Goal: Task Accomplishment & Management: Use online tool/utility

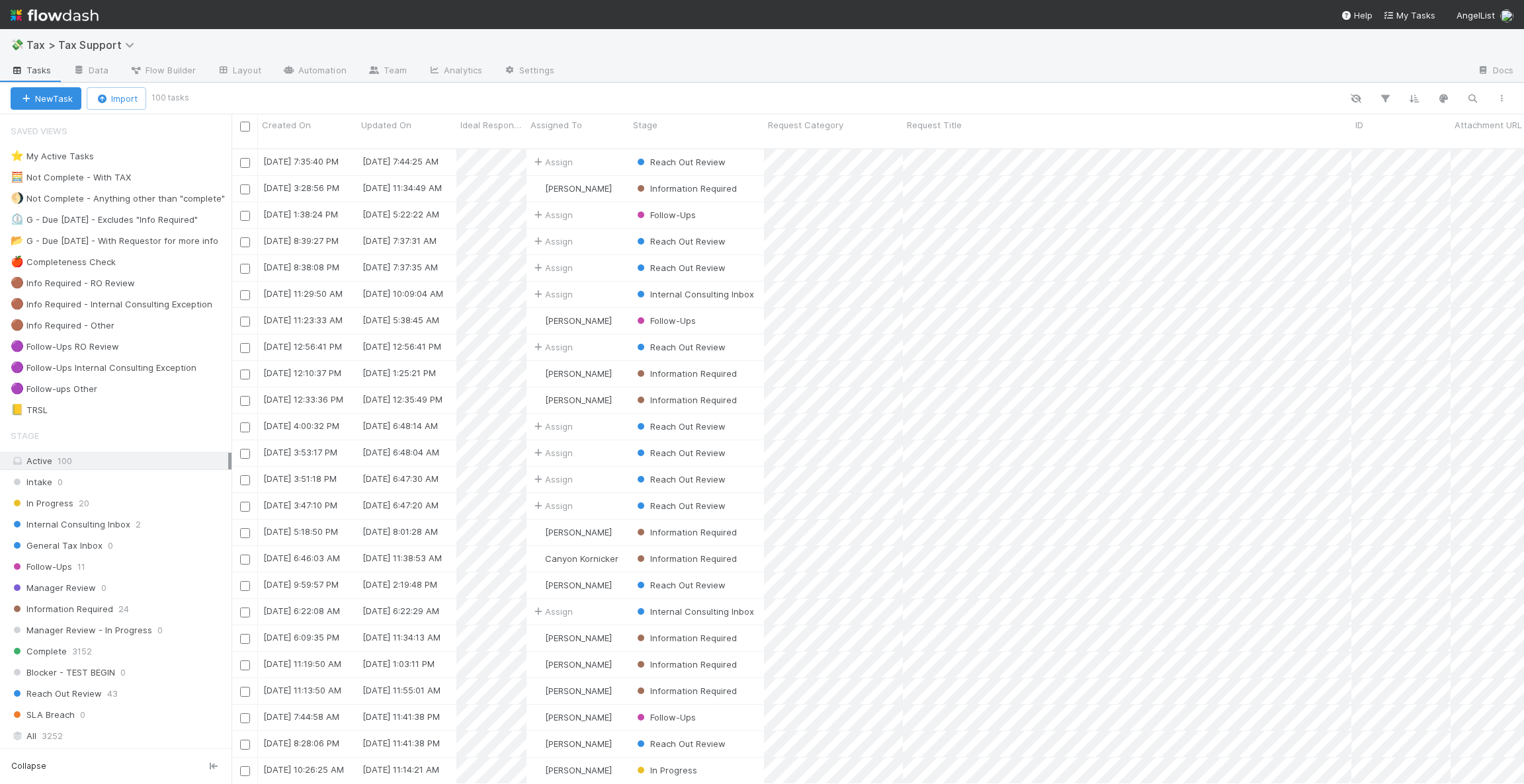
scroll to position [629, 1278]
click at [157, 524] on div "Internal Consulting Inbox 2" at bounding box center [121, 524] width 221 height 17
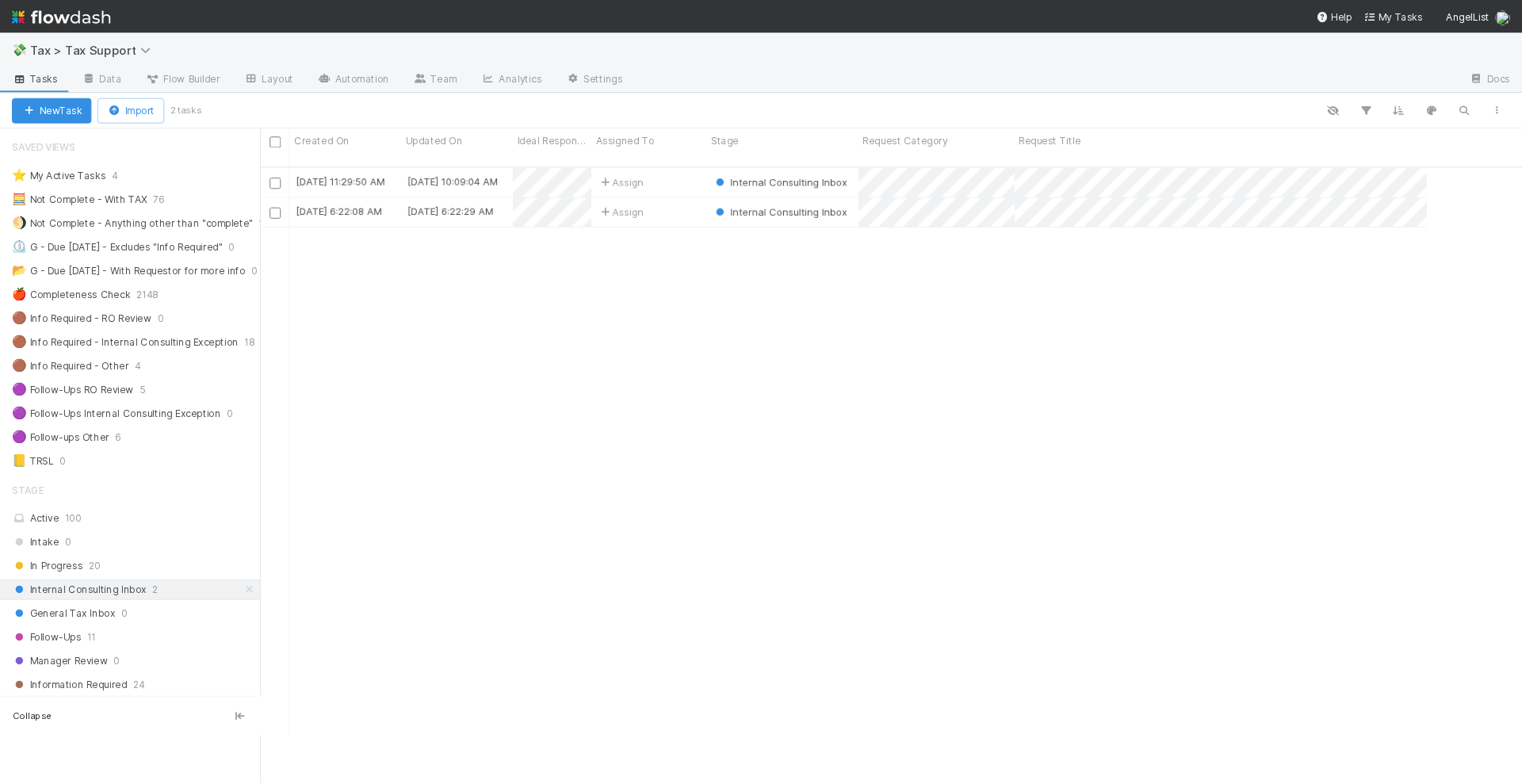
scroll to position [604, 1229]
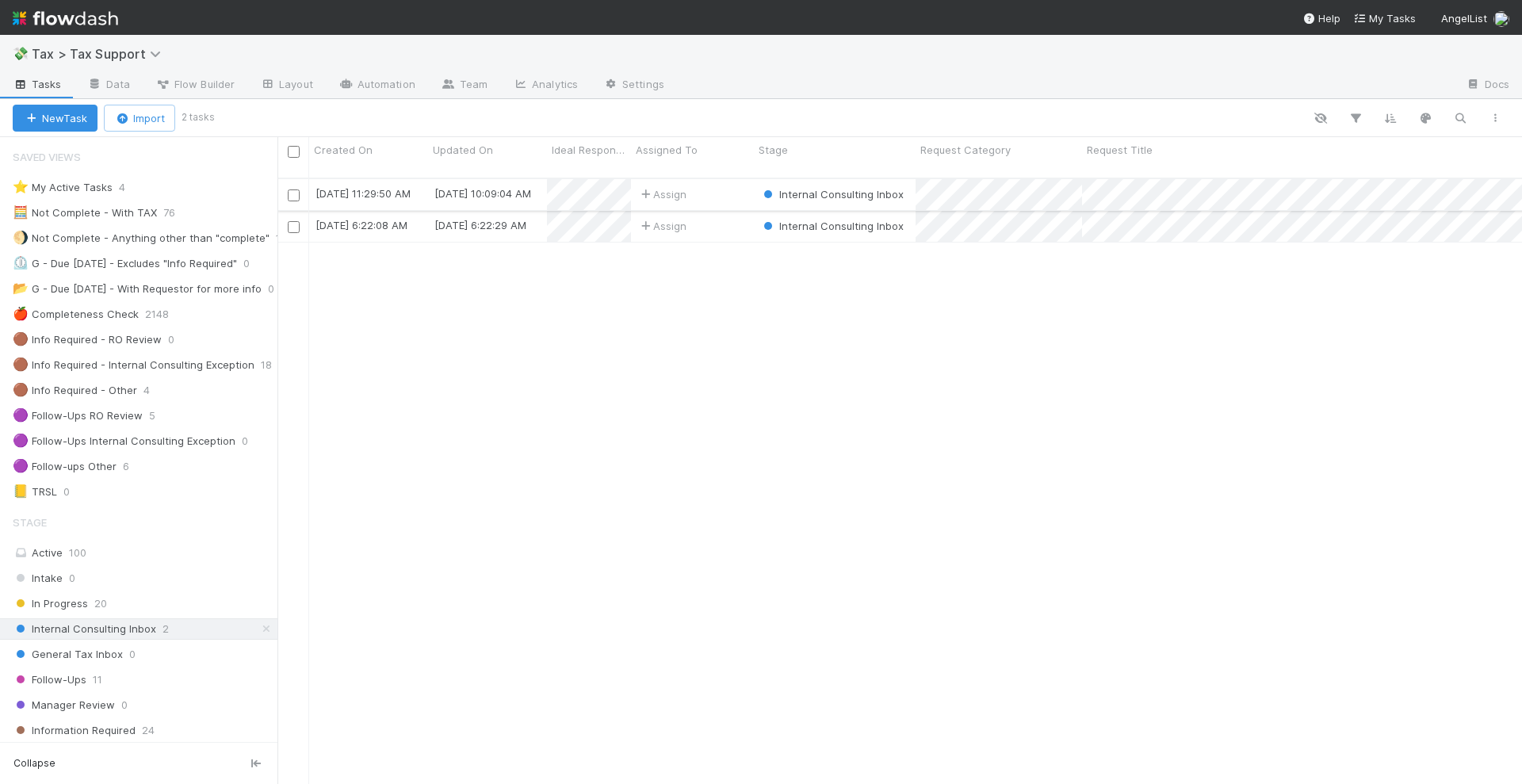
click at [722, 179] on div "Assign" at bounding box center [692, 194] width 123 height 31
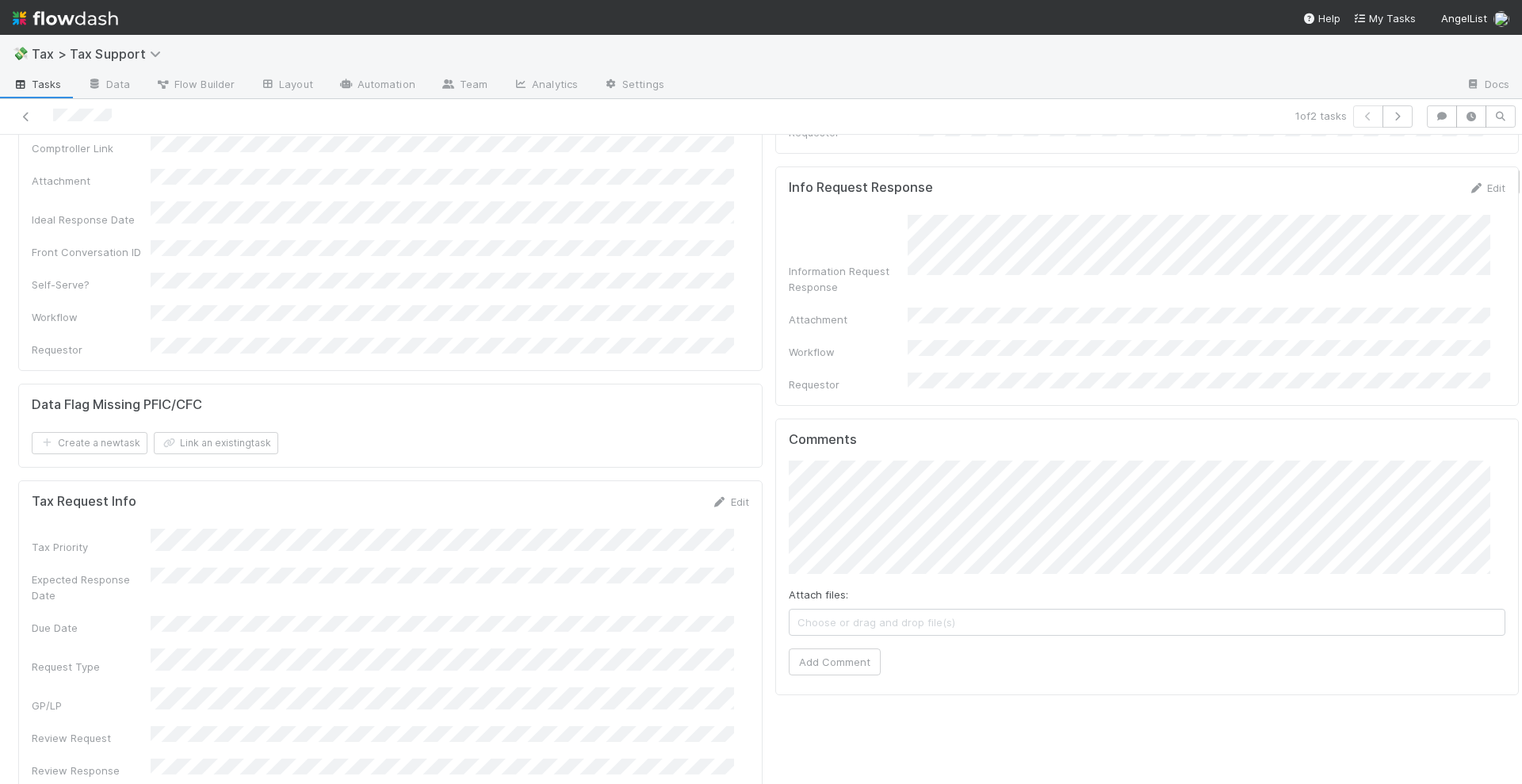
scroll to position [594, 0]
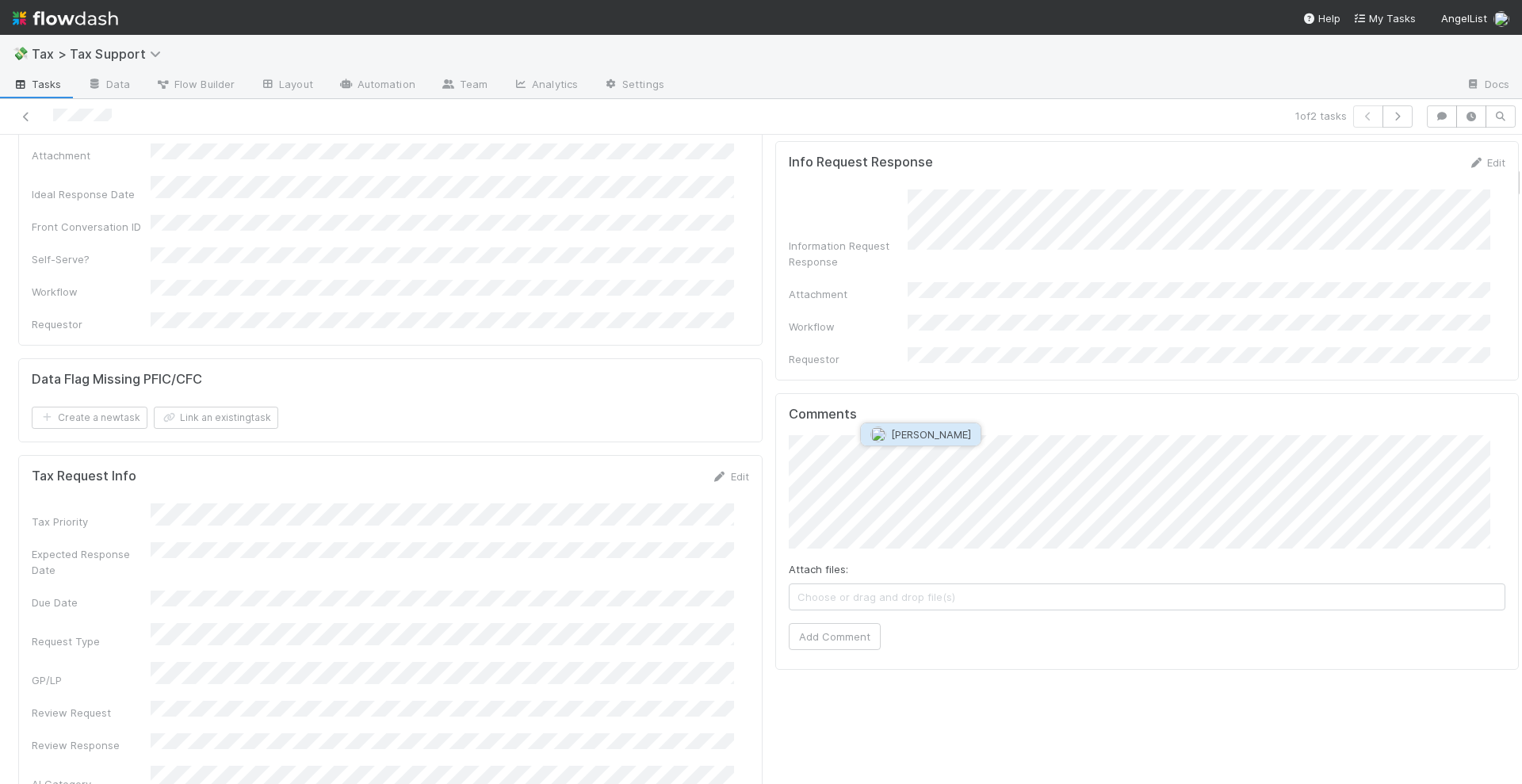
click at [935, 435] on span "Manav Mehta" at bounding box center [931, 434] width 80 height 13
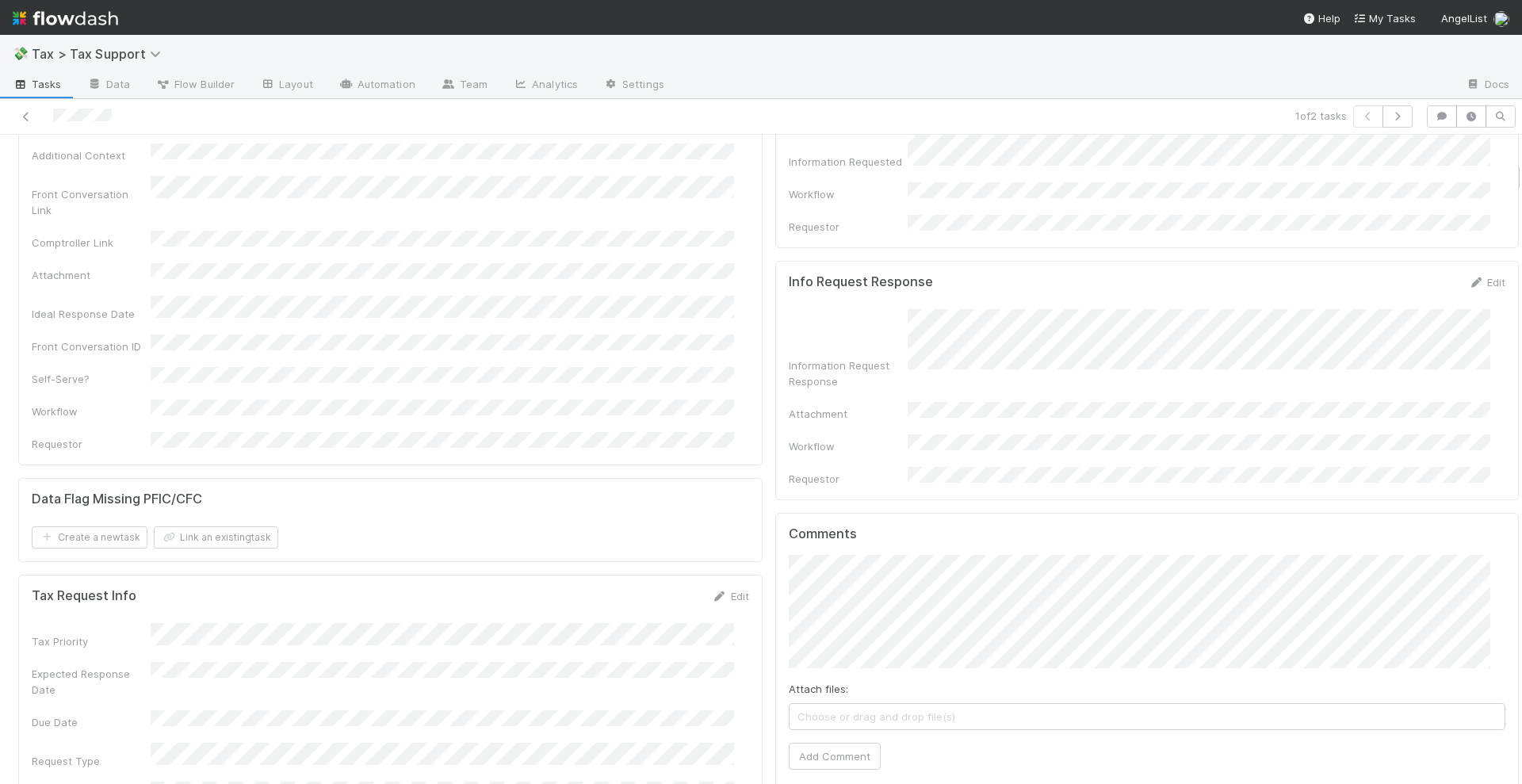
scroll to position [495, 0]
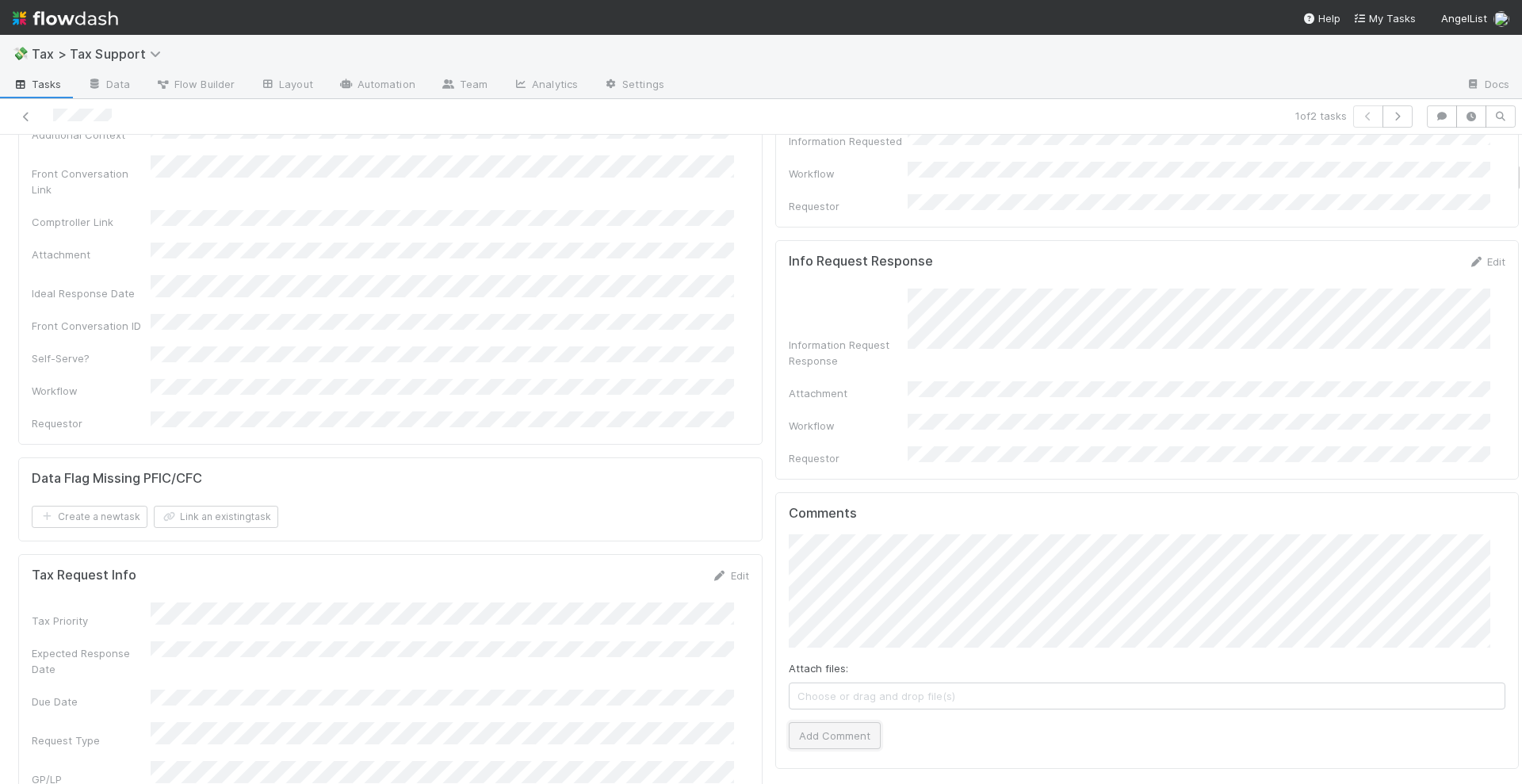
click at [816, 721] on button "Add Comment" at bounding box center [835, 735] width 92 height 27
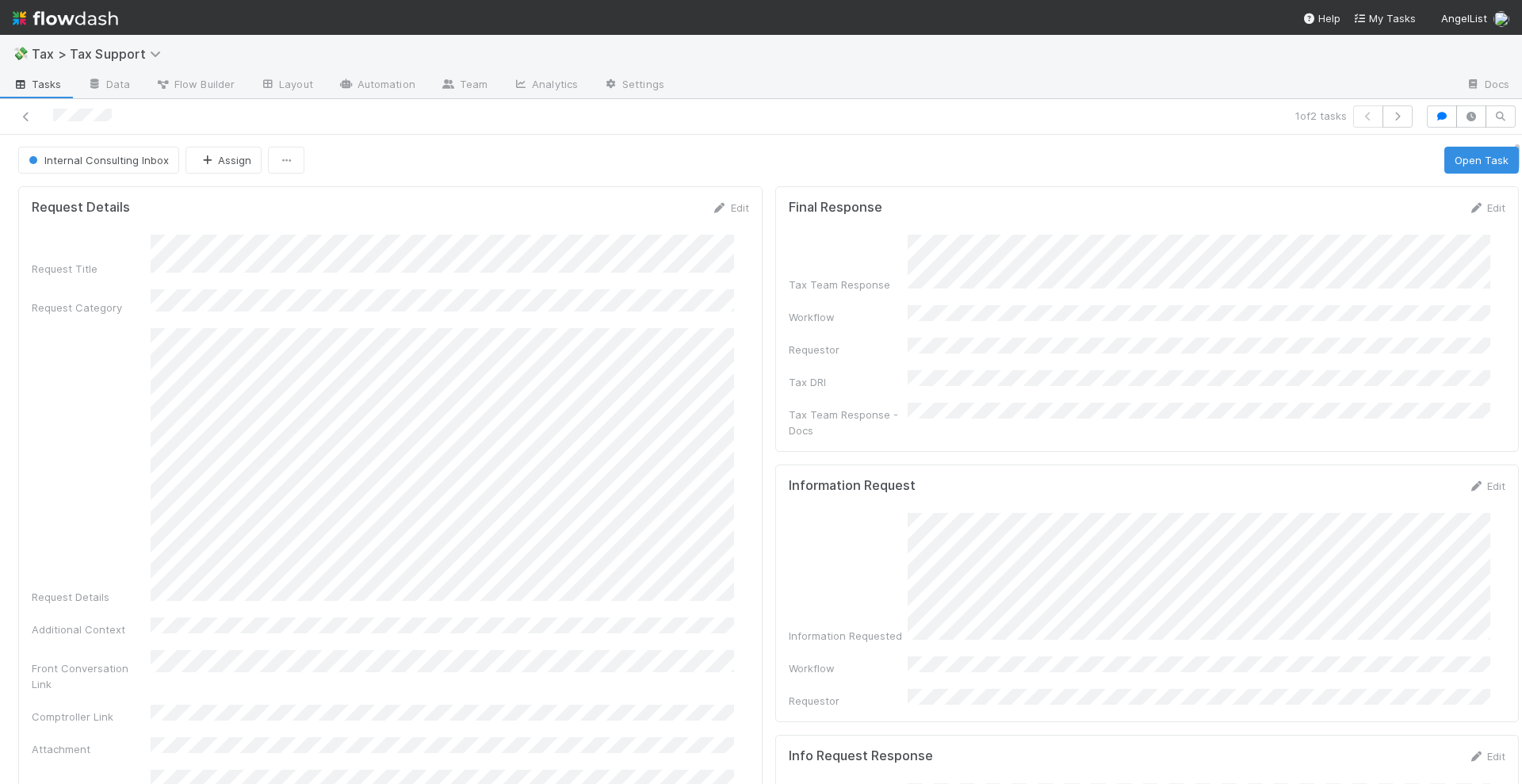
scroll to position [0, 0]
click at [1445, 164] on button "Open Task" at bounding box center [1481, 161] width 75 height 27
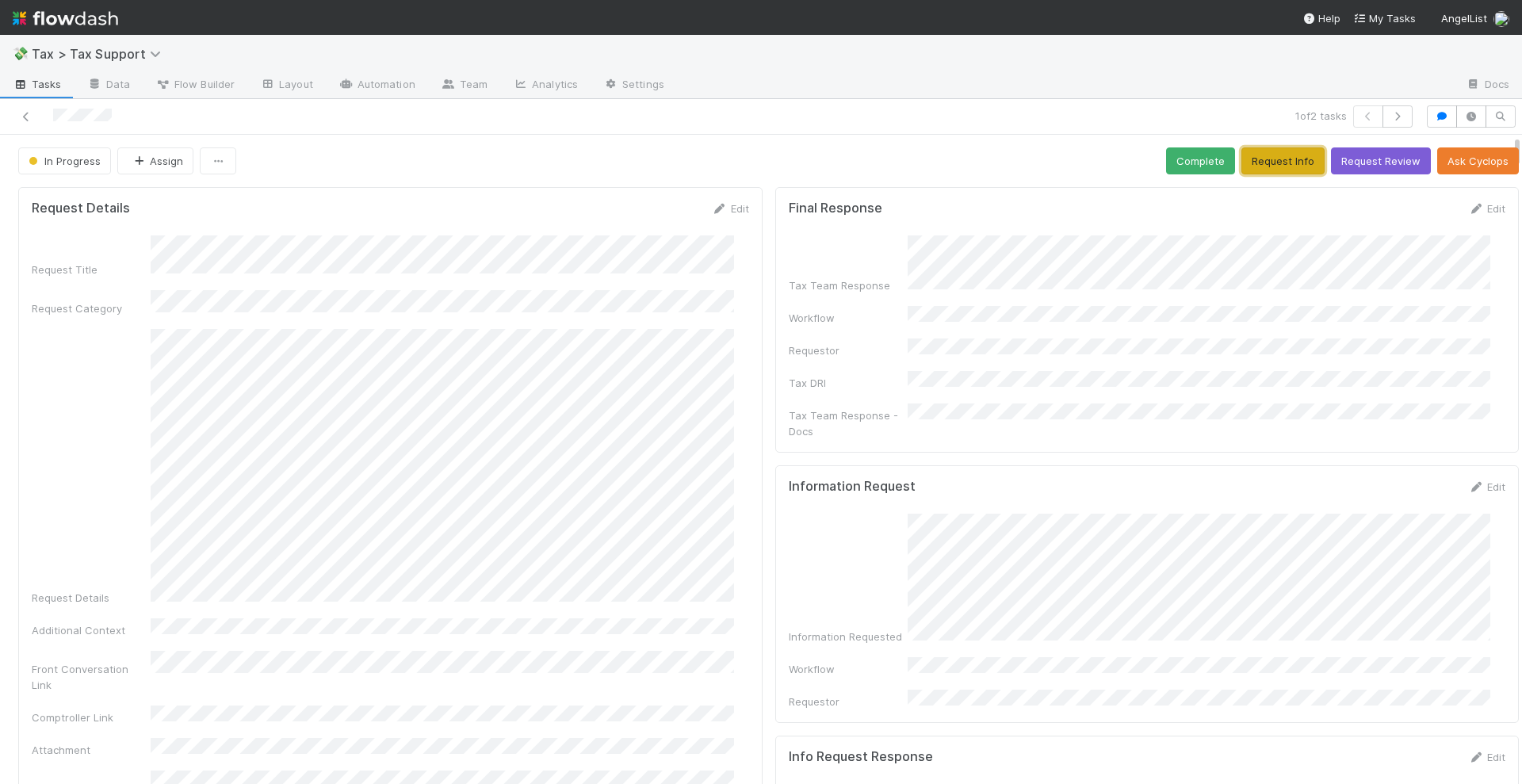
click at [1261, 159] on button "Request Info" at bounding box center [1283, 161] width 83 height 27
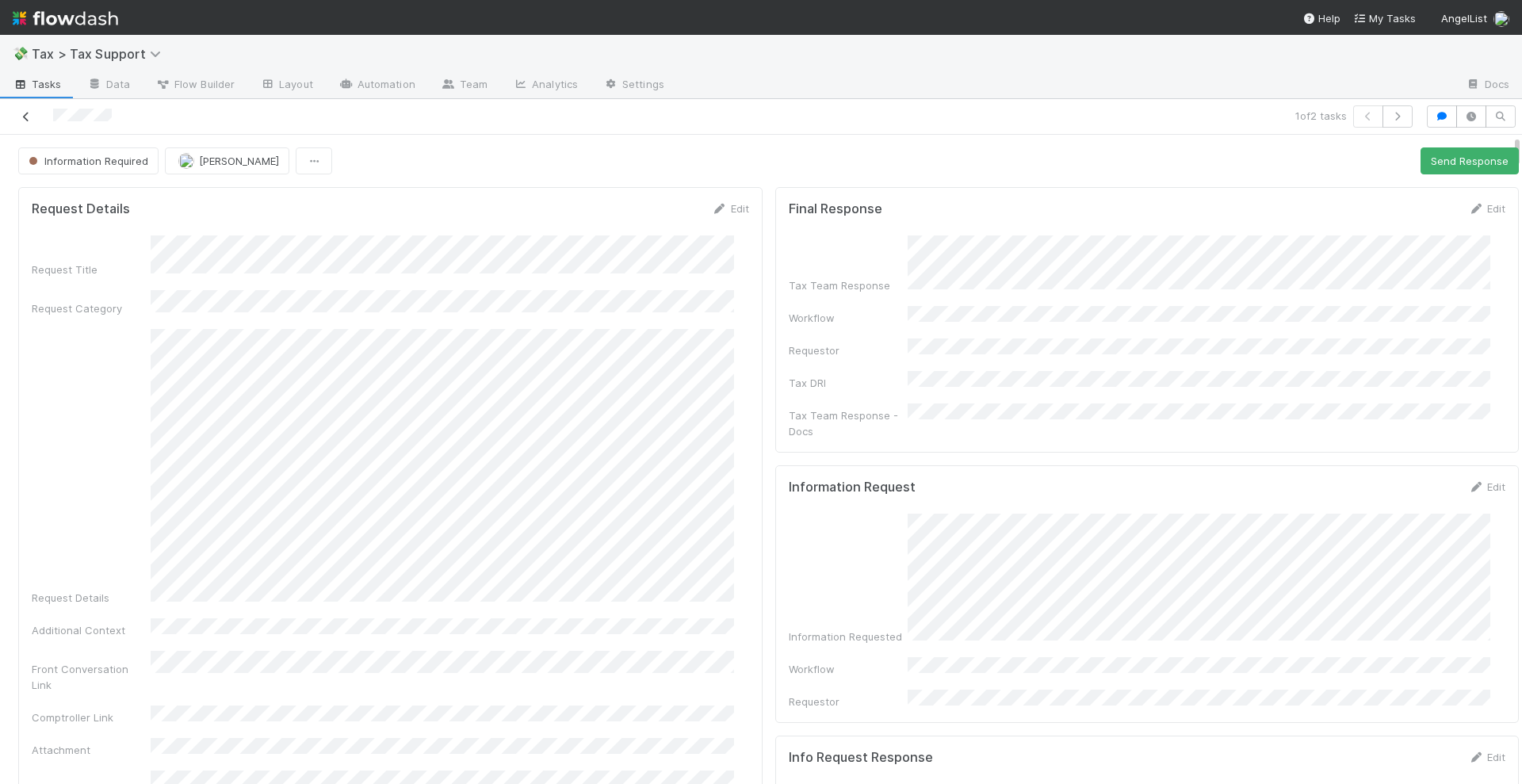
click at [29, 111] on icon at bounding box center [26, 116] width 16 height 10
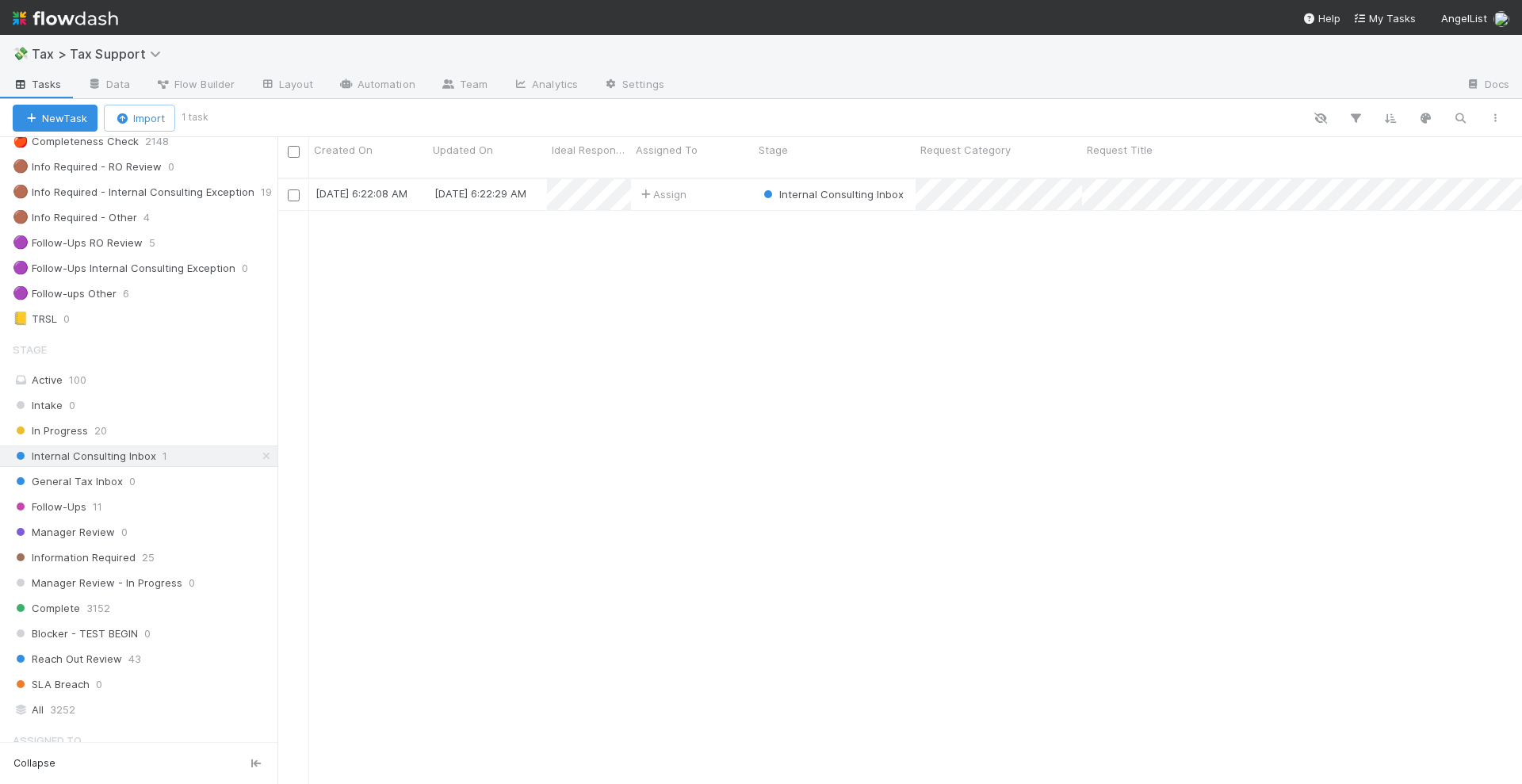
scroll to position [198, 0]
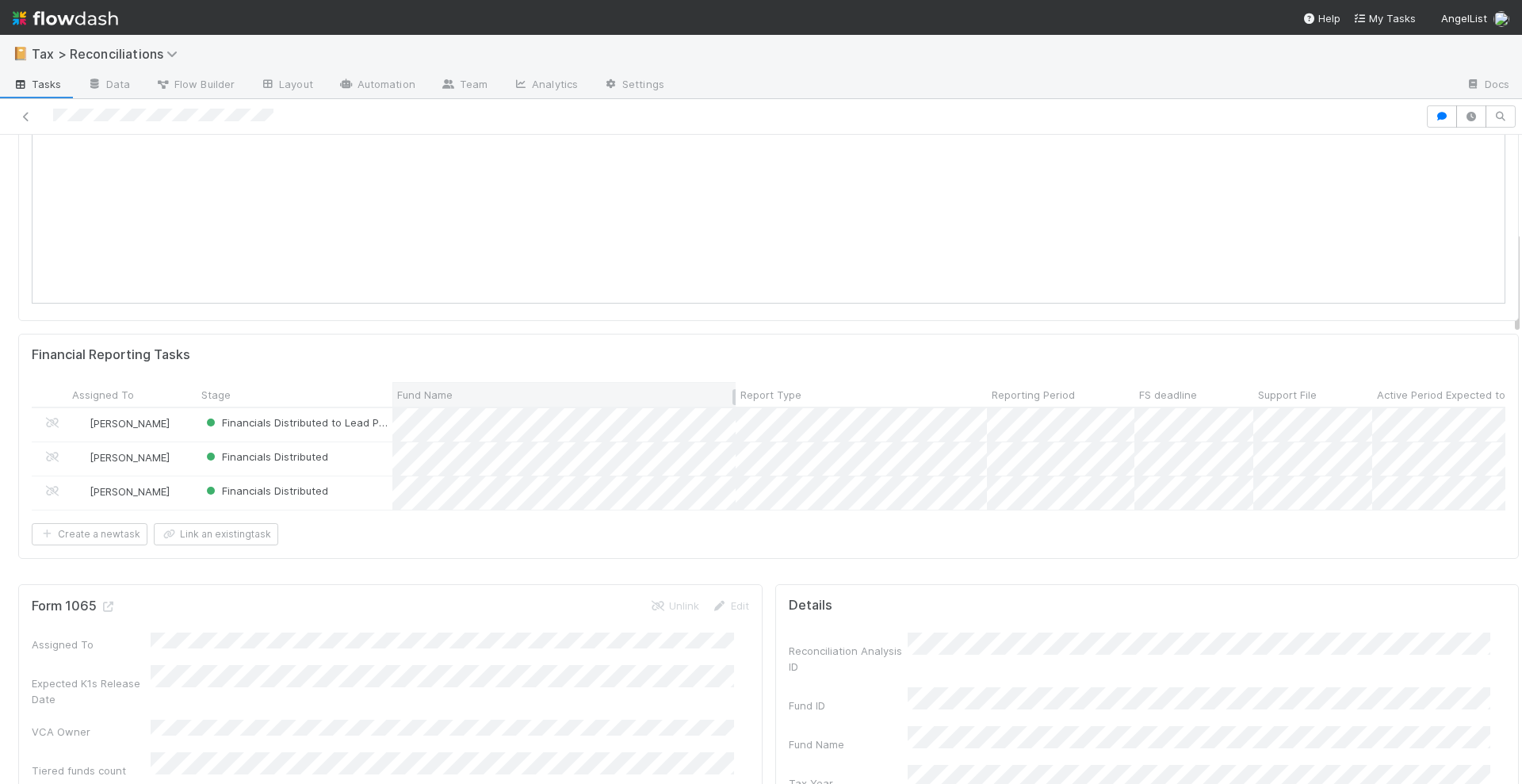
scroll to position [693, 0]
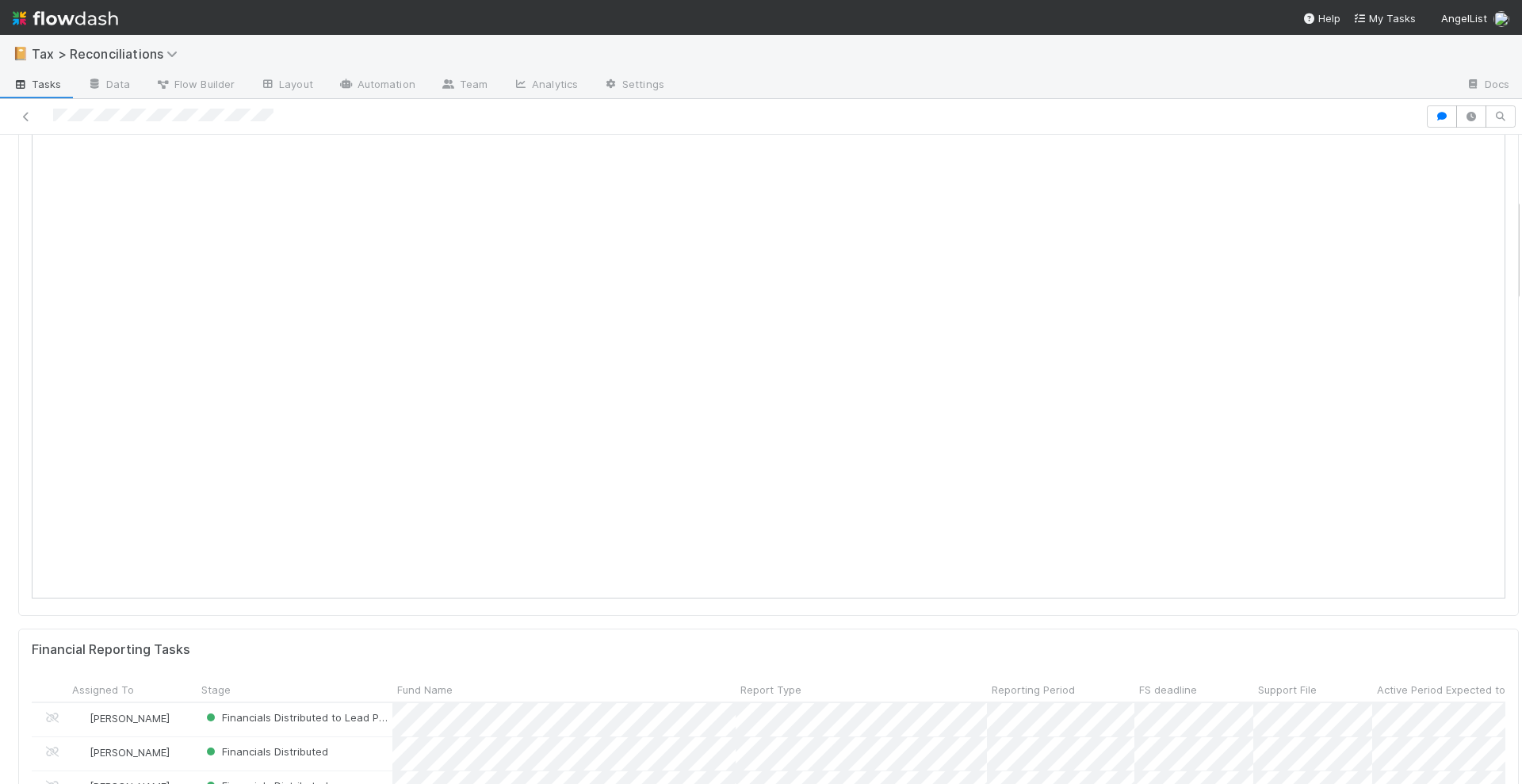
scroll to position [891, 0]
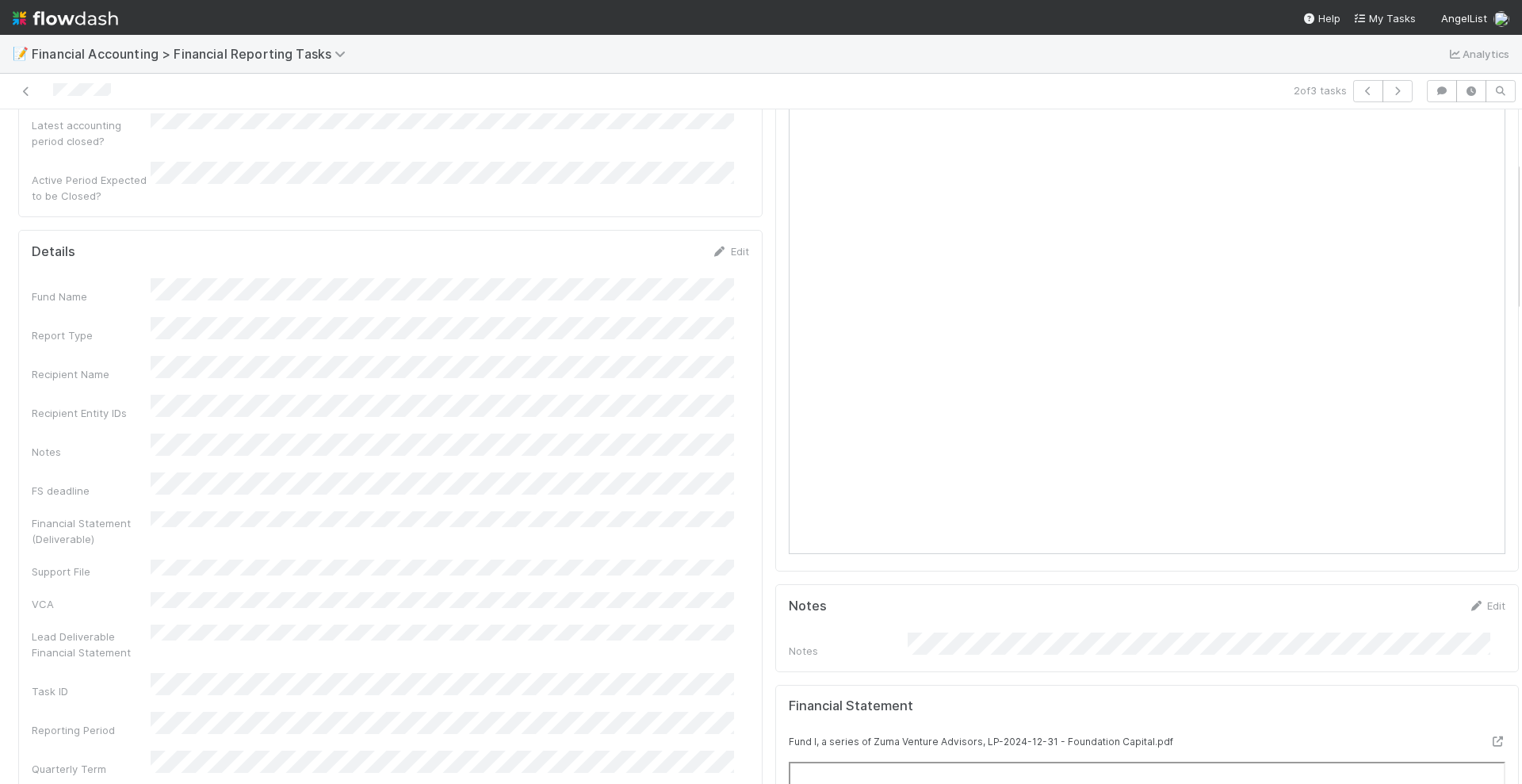
scroll to position [396, 0]
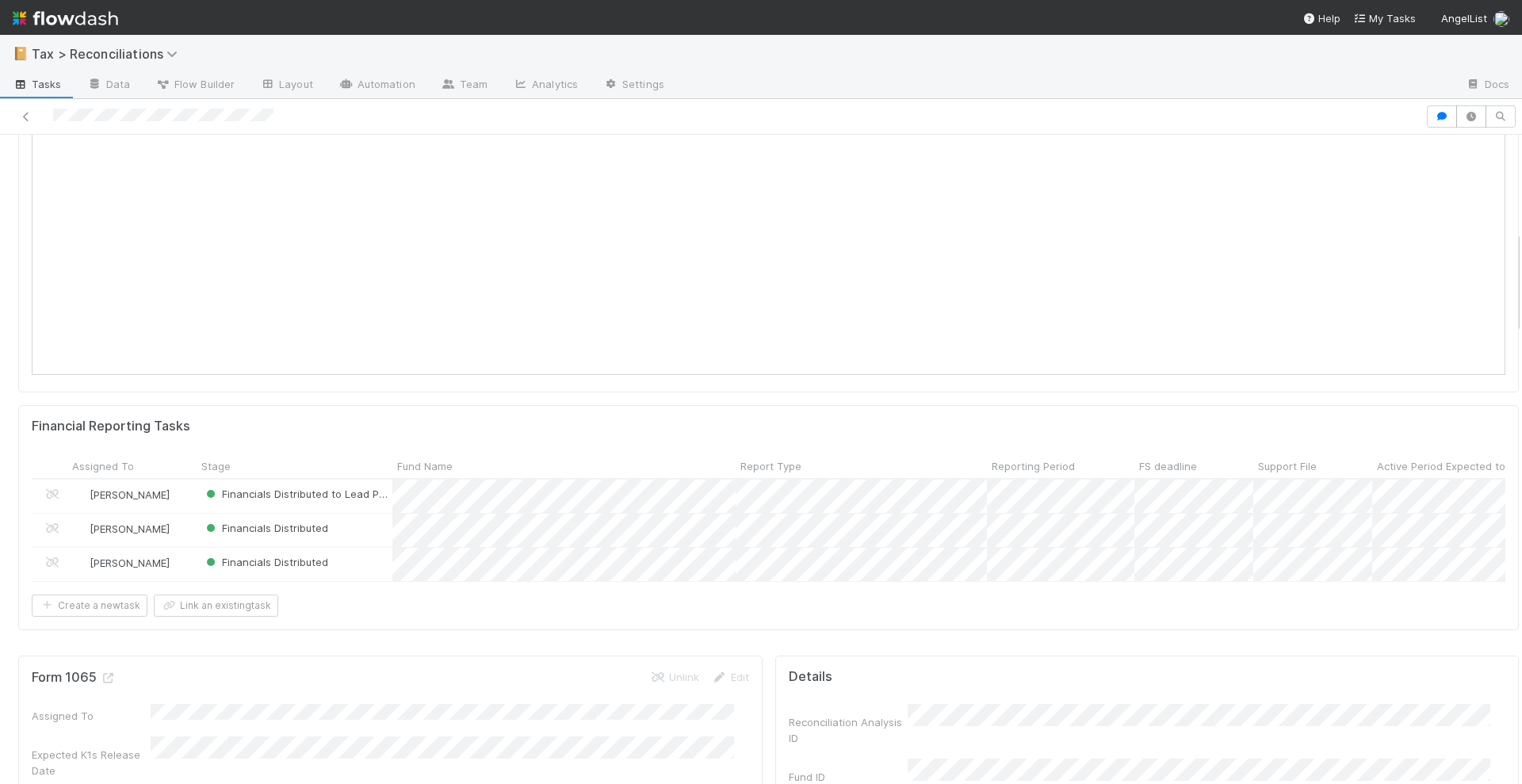
scroll to position [594, 0]
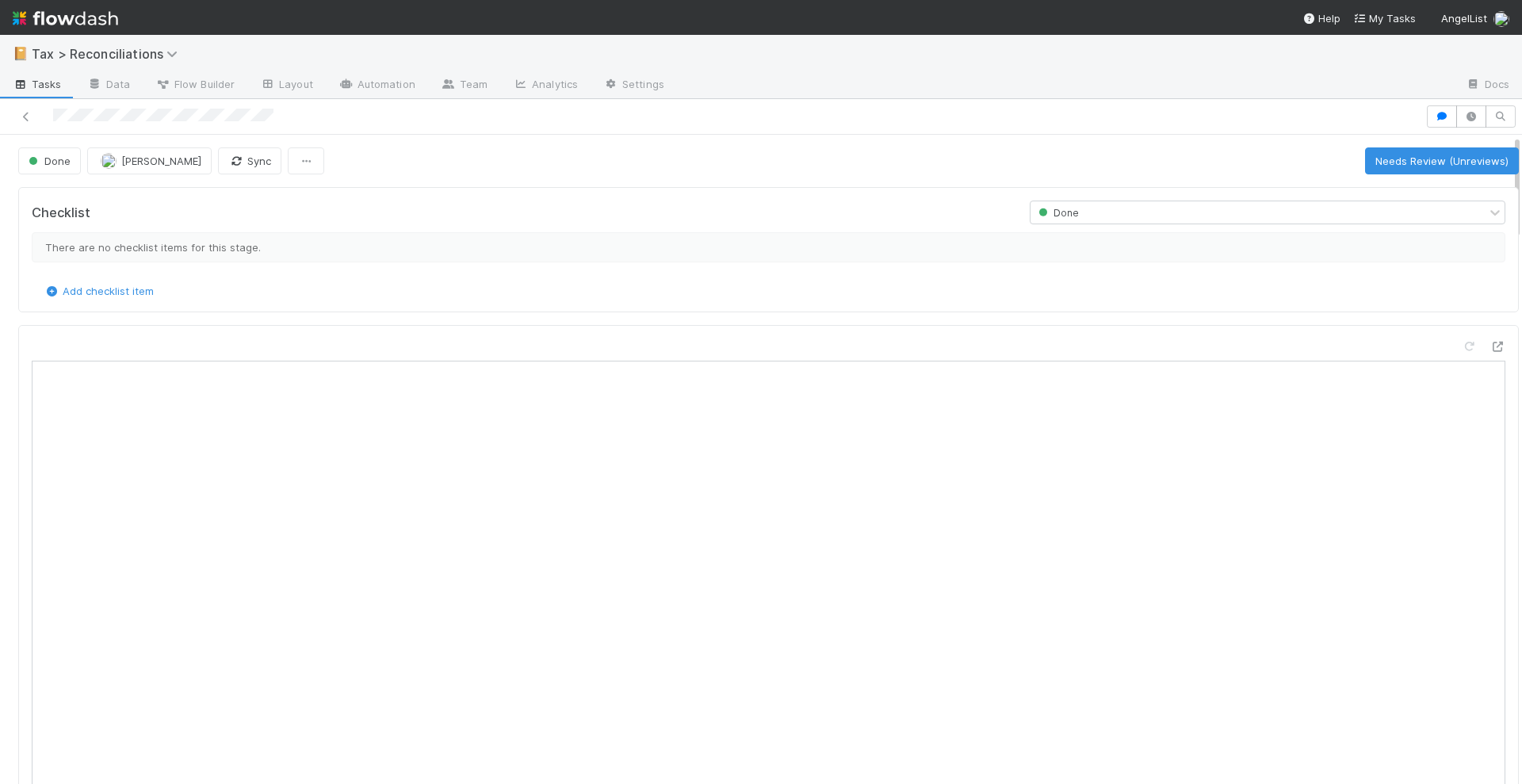
scroll to position [495, 0]
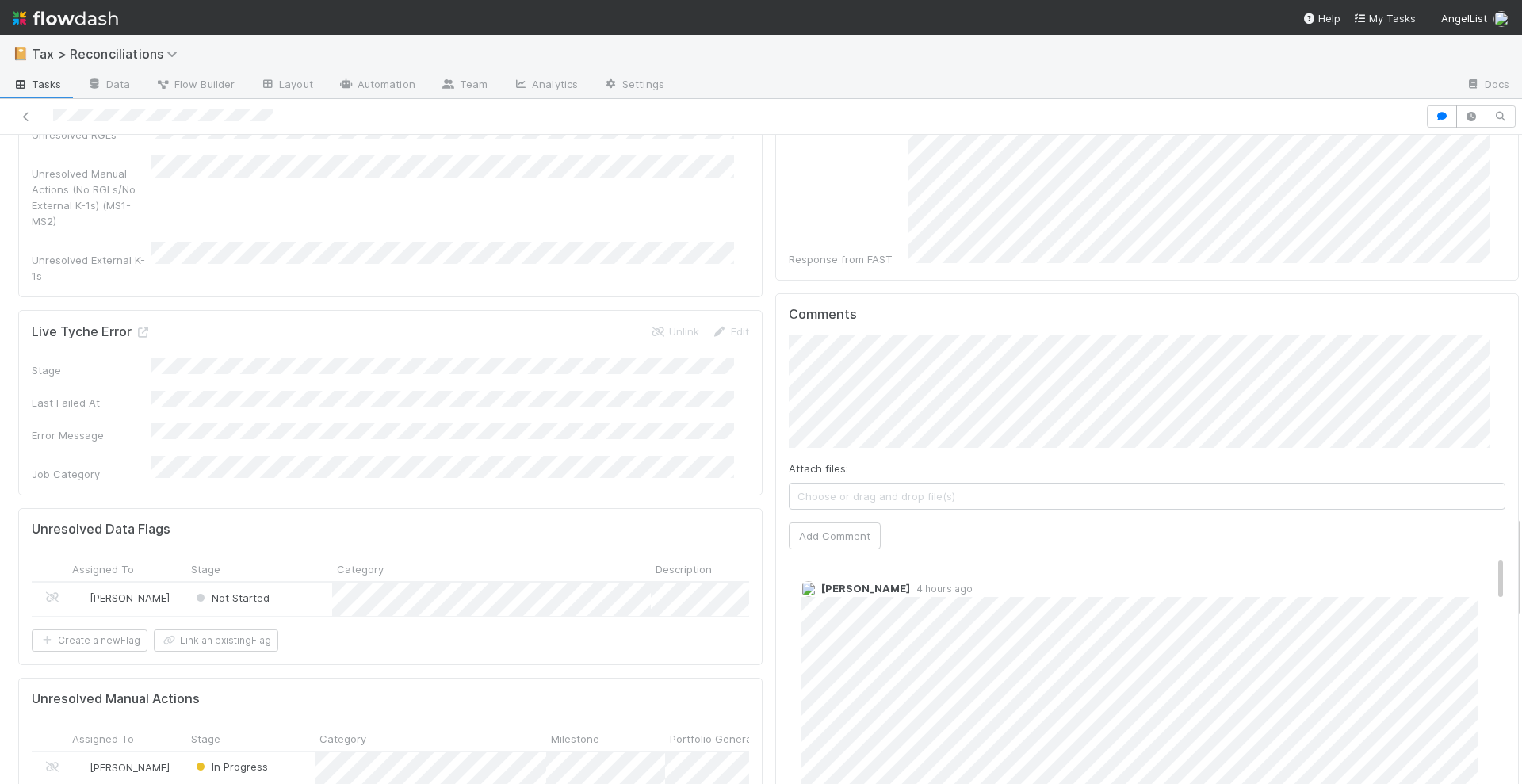
scroll to position [2377, 0]
click at [849, 294] on span "Helen Vo" at bounding box center [871, 293] width 80 height 13
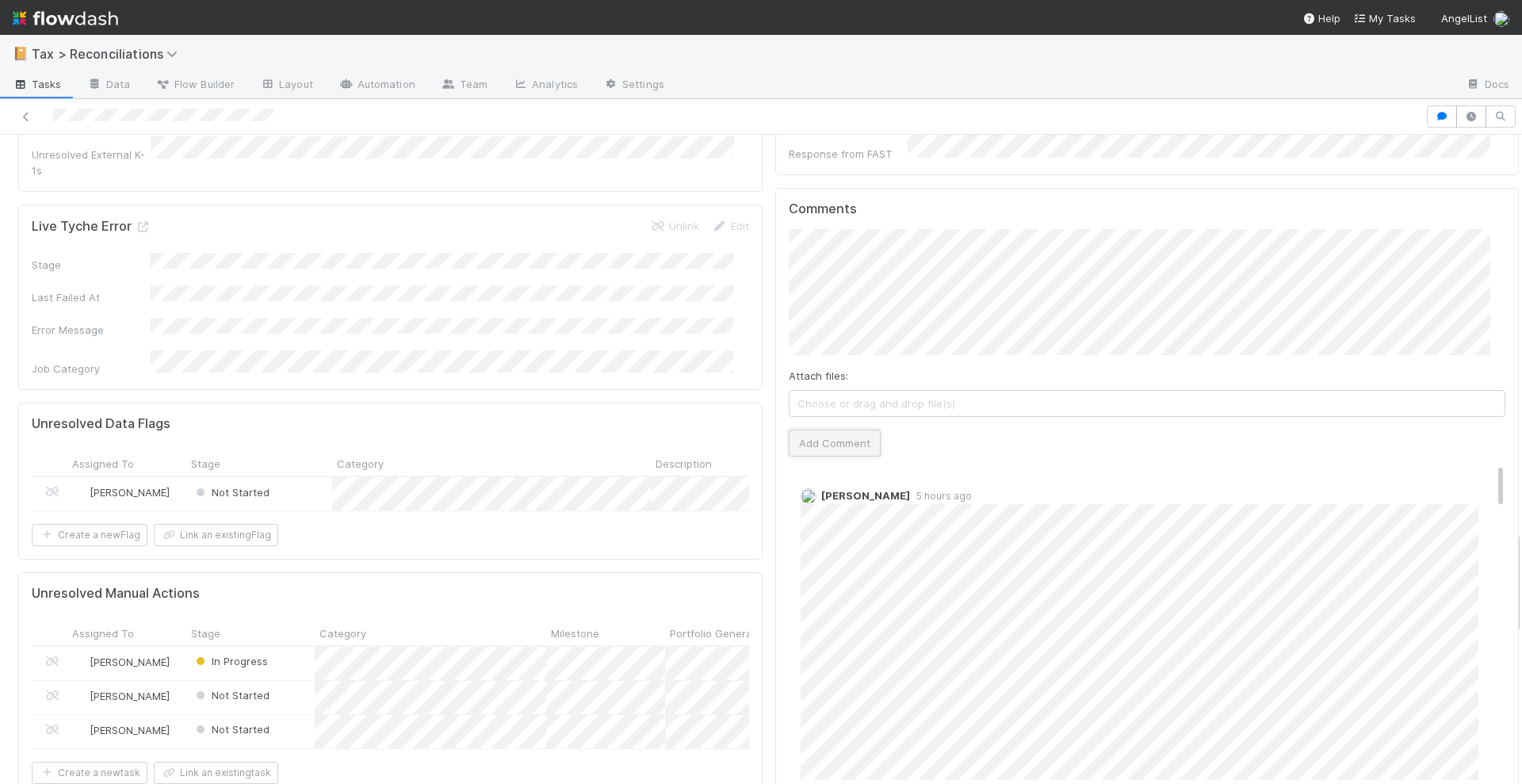
click at [845, 430] on button "Add Comment" at bounding box center [835, 443] width 92 height 27
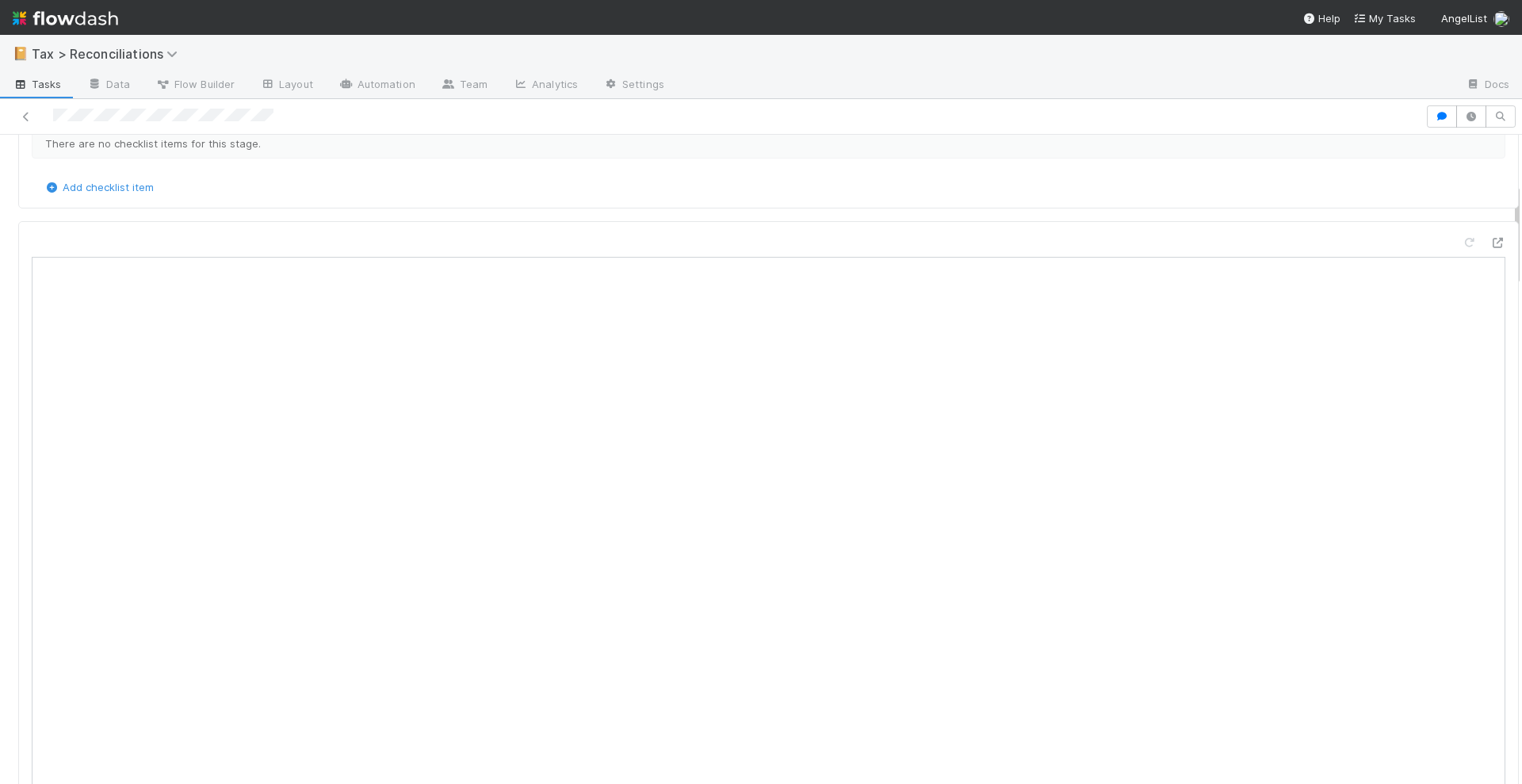
scroll to position [99, 0]
